Goal: Information Seeking & Learning: Learn about a topic

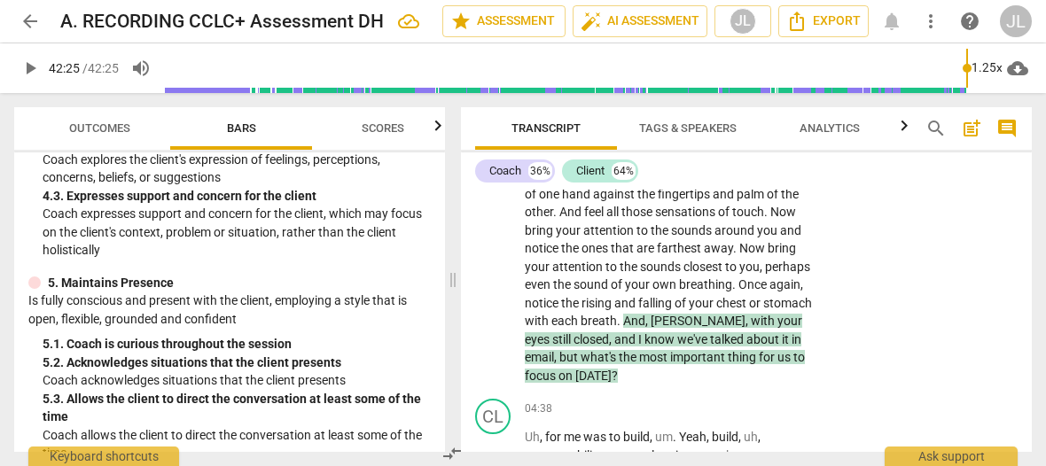
scroll to position [496, 0]
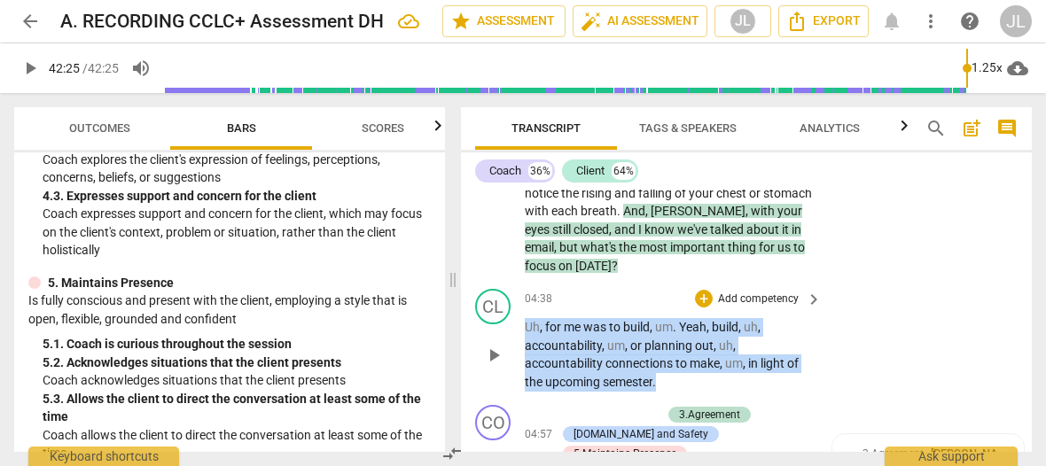
drag, startPoint x: 661, startPoint y: 381, endPoint x: 525, endPoint y: 329, distance: 146.2
click at [525, 329] on p "Uh , for me was to build , um . Yeah , build , uh , accountability , um , or pl…" at bounding box center [669, 354] width 288 height 73
copy p "Uh , for me was to build , um . Yeah , build , uh , accountability , um , or pl…"
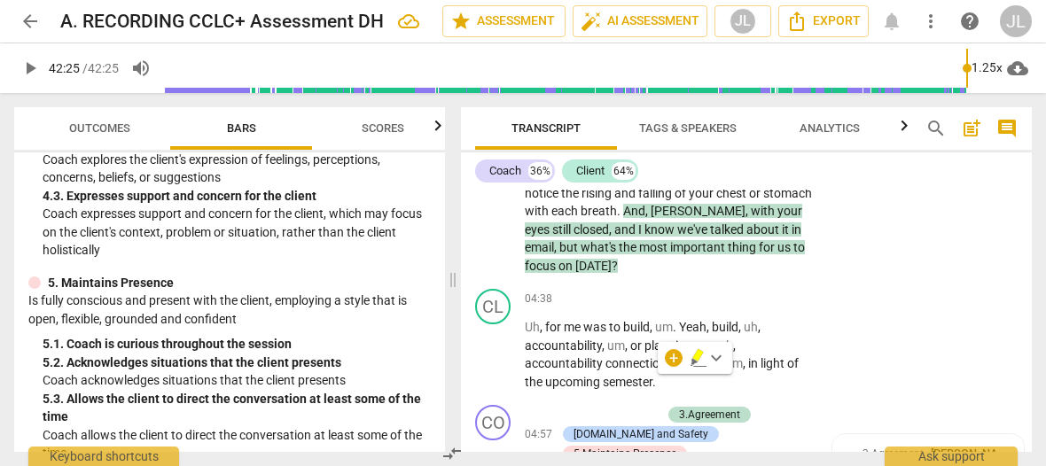
click at [1033, 198] on div "Transcript Tags & Speakers Analytics search post_add comment Coach 36% Client 6…" at bounding box center [750, 279] width 592 height 373
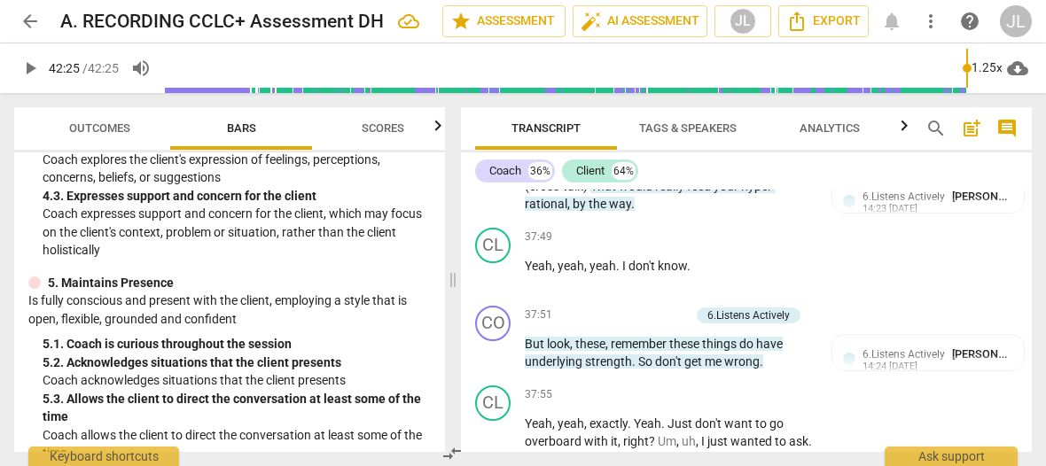
scroll to position [19713, 0]
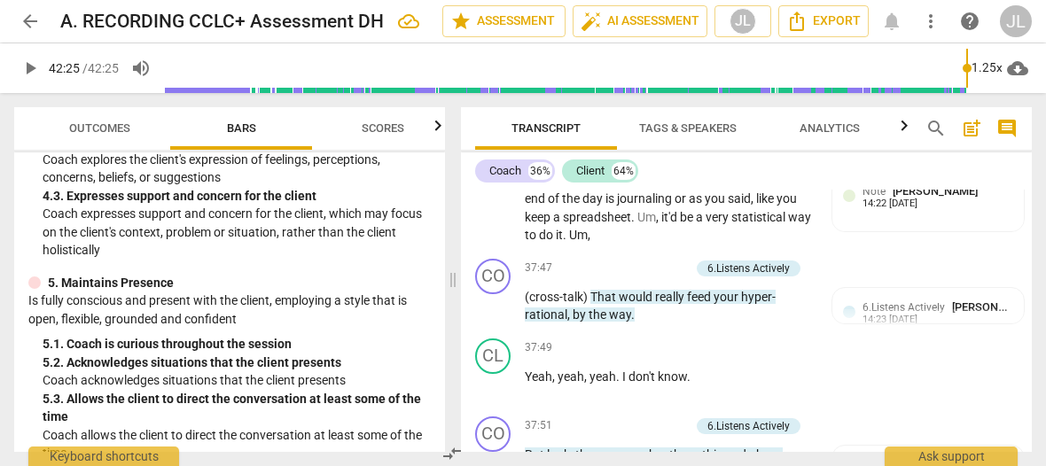
click at [423, 33] on div "arrow_back A. RECORDING CCLC+ Assessment DH edit star Assessment auto_fix_high …" at bounding box center [522, 21] width 1017 height 32
click at [427, 35] on div "arrow_back A. RECORDING CCLC+ Assessment DH edit star Assessment auto_fix_high …" at bounding box center [522, 21] width 1017 height 32
drag, startPoint x: 421, startPoint y: 112, endPoint x: 443, endPoint y: 108, distance: 22.4
click at [421, 112] on button "Scores" at bounding box center [383, 128] width 142 height 43
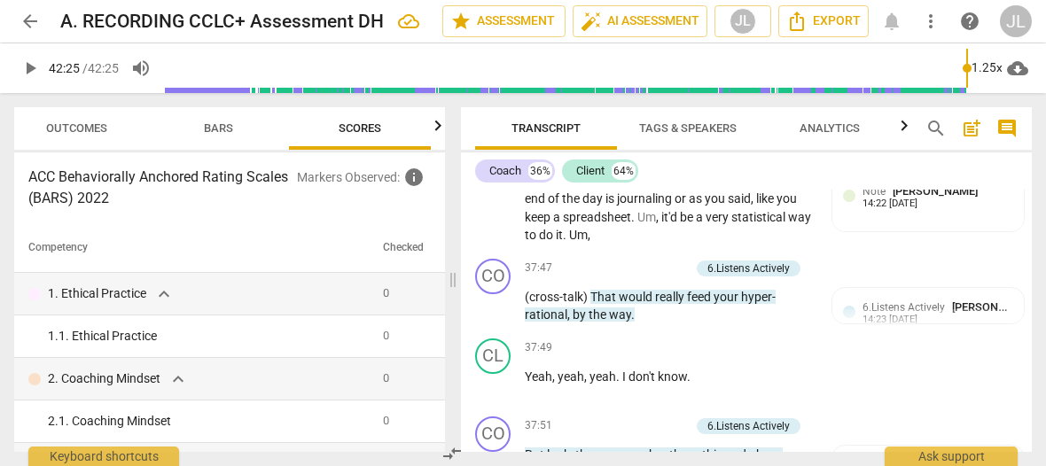
scroll to position [0, 23]
click at [217, 124] on span "Bars" at bounding box center [218, 127] width 29 height 13
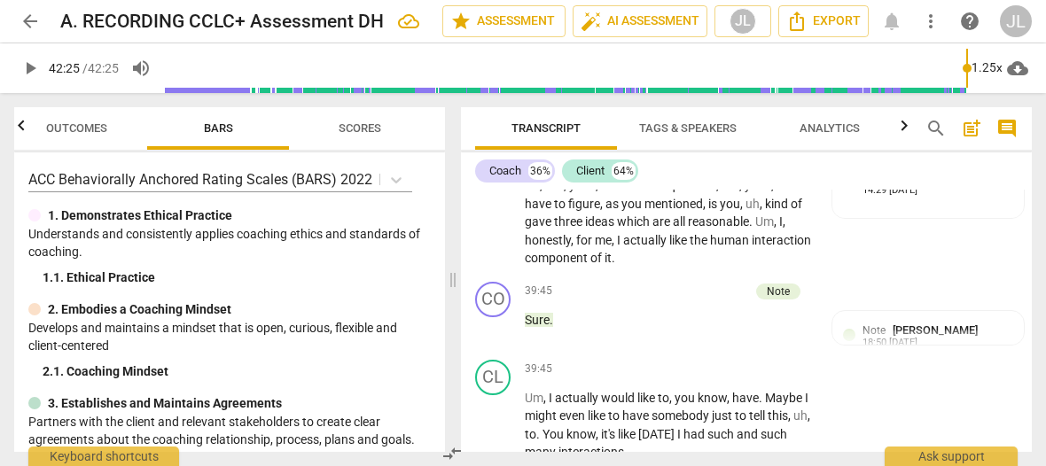
scroll to position [21370, 0]
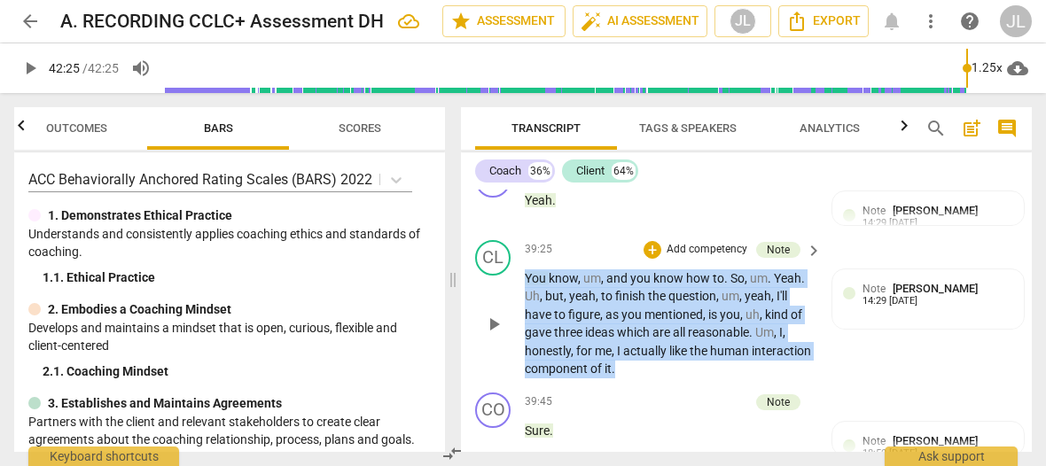
drag, startPoint x: 681, startPoint y: 384, endPoint x: 519, endPoint y: 300, distance: 181.5
click at [519, 300] on div "CL play_arrow pause 39:25 + Add competency Note keyboard_arrow_right You know ,…" at bounding box center [746, 309] width 571 height 152
copy p "You know , um , and you know how to . So , um . Yeah . Uh , but , yeah , to fin…"
click at [263, 140] on span "Bars" at bounding box center [218, 129] width 142 height 24
click at [583, 127] on span "Transcript" at bounding box center [546, 129] width 112 height 24
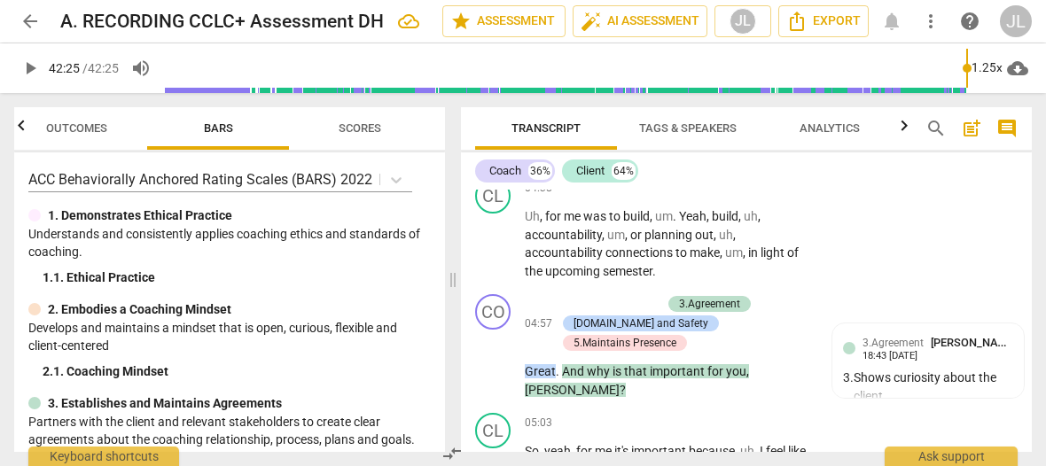
scroll to position [496, 0]
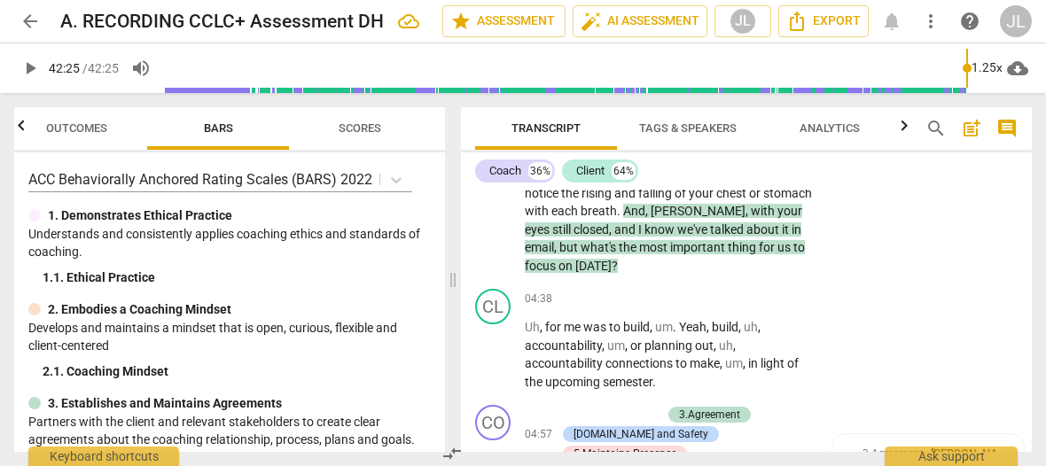
type input "2545"
